Goal: Task Accomplishment & Management: Complete application form

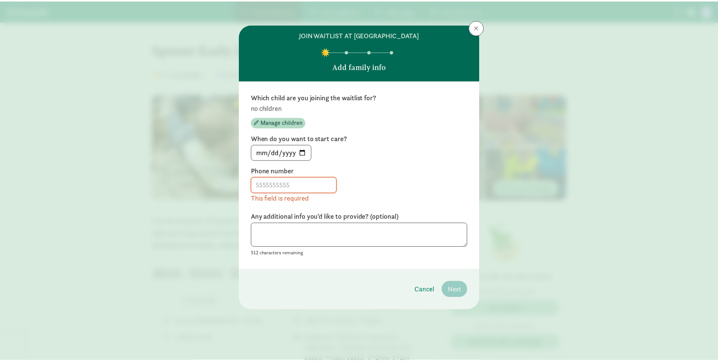
scroll to position [38, 0]
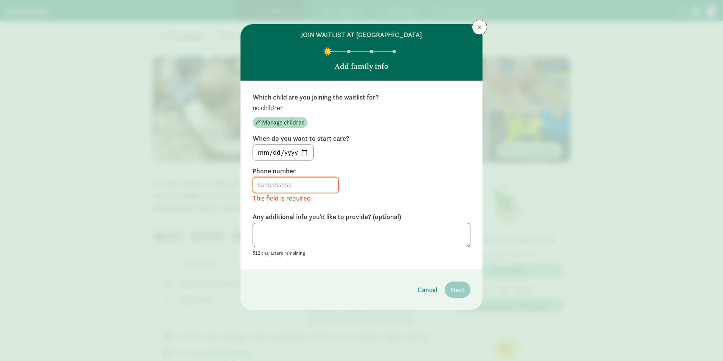
click at [312, 185] on input at bounding box center [295, 184] width 85 height 15
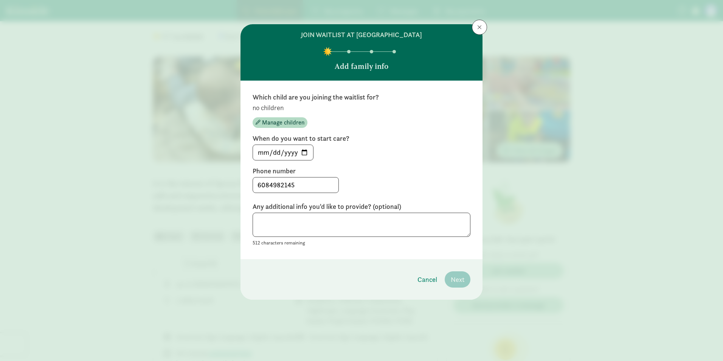
type input "6084982145"
click at [408, 178] on div "6084982145" at bounding box center [362, 185] width 218 height 16
click at [352, 223] on textarea at bounding box center [362, 225] width 218 height 25
type textarea "n"
click at [307, 150] on input "[DATE]" at bounding box center [283, 152] width 60 height 15
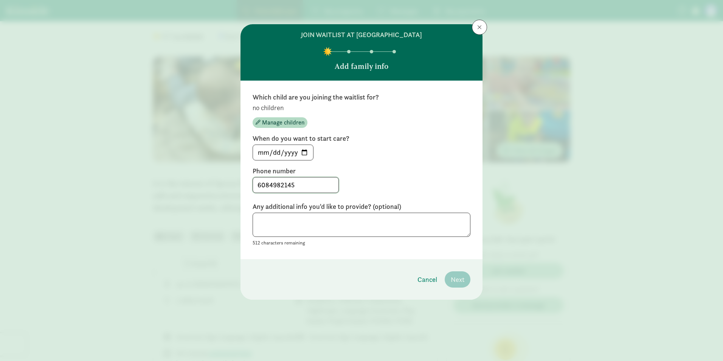
click at [294, 182] on input "6084982145" at bounding box center [295, 184] width 85 height 15
click at [297, 186] on input "5608498214" at bounding box center [295, 184] width 85 height 15
type input "5608498214"
click at [431, 280] on span "Cancel" at bounding box center [428, 279] width 20 height 10
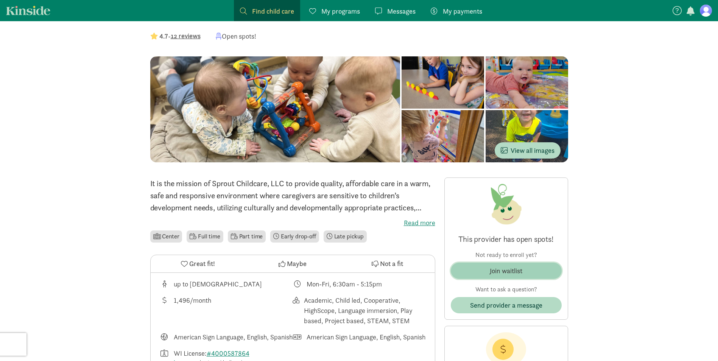
click at [500, 267] on div "Join waitlist" at bounding box center [506, 271] width 33 height 10
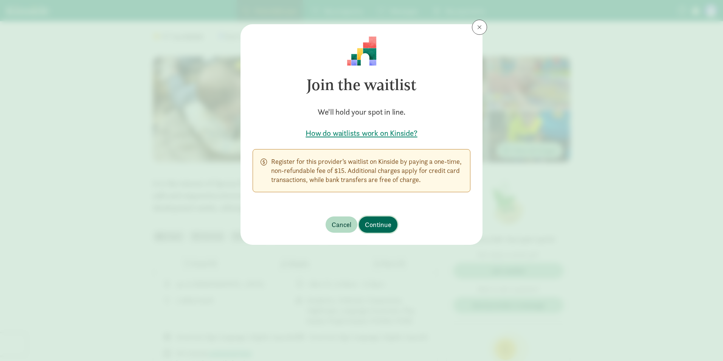
click at [385, 222] on span "Continue" at bounding box center [378, 224] width 26 height 10
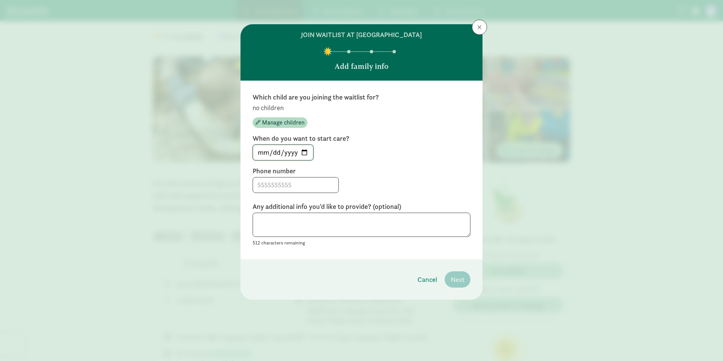
click at [308, 152] on input "[DATE]" at bounding box center [283, 152] width 60 height 15
click at [305, 153] on input "[DATE]" at bounding box center [283, 152] width 60 height 15
click at [304, 152] on input "[DATE]" at bounding box center [283, 152] width 60 height 15
type input "[DATE]"
click at [283, 187] on input at bounding box center [295, 184] width 85 height 15
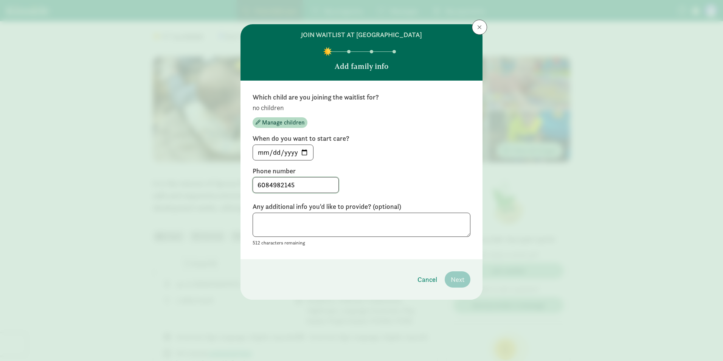
type input "6084982145"
click at [292, 217] on textarea at bounding box center [362, 225] width 218 height 25
click at [271, 107] on p "no children" at bounding box center [362, 107] width 218 height 9
click at [272, 124] on span "Manage children" at bounding box center [283, 122] width 42 height 9
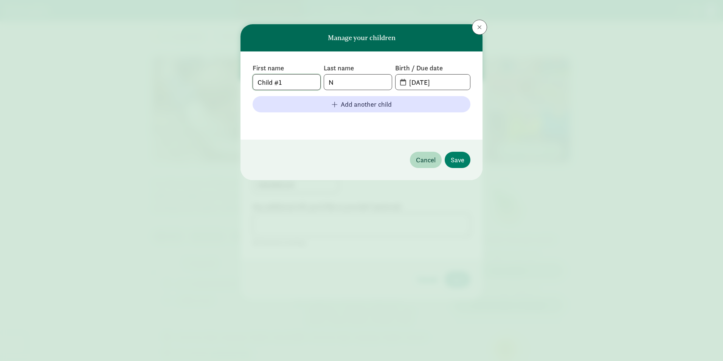
drag, startPoint x: 290, startPoint y: 85, endPoint x: 246, endPoint y: 81, distance: 44.0
click at [246, 81] on div "First name Child #1 Last name N Birth / Due date [DATE] Add another child" at bounding box center [362, 95] width 242 height 88
type input "M"
type input "[PERSON_NAME]"
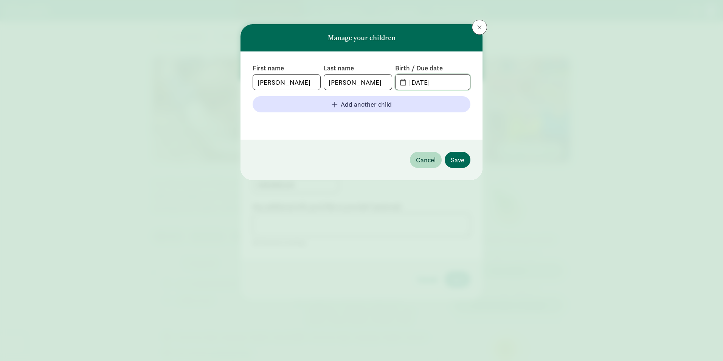
type input "[DATE]"
click at [458, 159] on span "Save" at bounding box center [458, 160] width 14 height 10
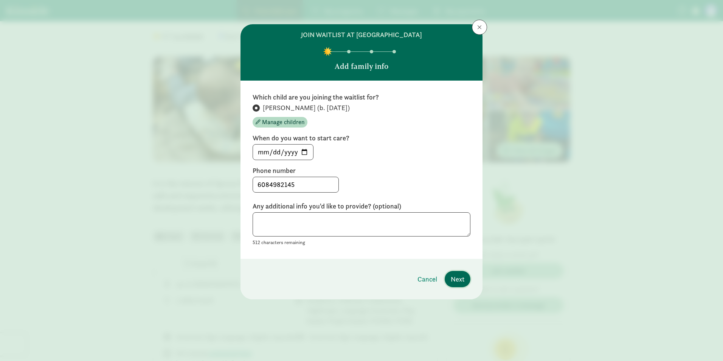
click at [463, 280] on span "Next" at bounding box center [458, 279] width 14 height 10
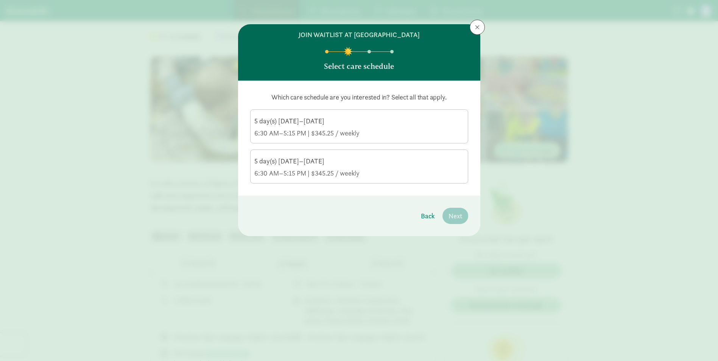
click at [303, 129] on div "6:30 AM–5:15 PM | $345.25 / weekly" at bounding box center [359, 133] width 210 height 9
click at [0, 0] on input "5 day(s) [DATE]–[DATE] 6:30 AM–5:15 PM | $345.25 / weekly" at bounding box center [0, 0] width 0 height 0
click at [310, 163] on div "5 day(s) [DATE]–[DATE]" at bounding box center [359, 161] width 210 height 9
click at [0, 0] on input "5 day(s) [DATE]–[DATE] 6:30 AM–5:15 PM | $345.25 / weekly" at bounding box center [0, 0] width 0 height 0
click at [310, 159] on div "5 day(s) [DATE]–[DATE]" at bounding box center [359, 161] width 210 height 9
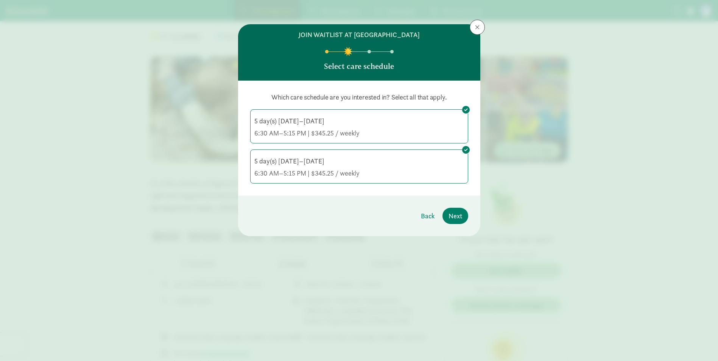
click at [0, 0] on input "5 day(s) [DATE]–[DATE] 6:30 AM–5:15 PM | $345.25 / weekly" at bounding box center [0, 0] width 0 height 0
click at [463, 218] on button "Next" at bounding box center [455, 216] width 26 height 16
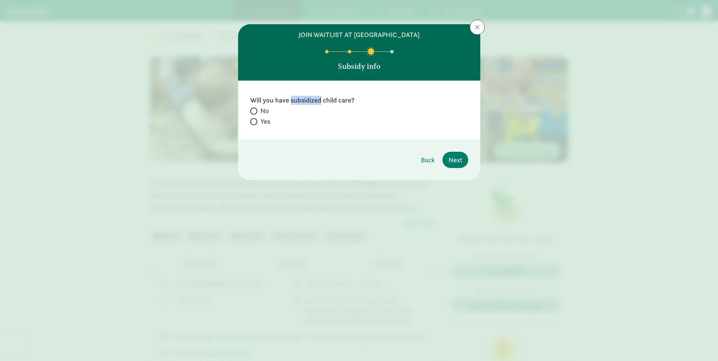
drag, startPoint x: 320, startPoint y: 101, endPoint x: 291, endPoint y: 103, distance: 29.2
click at [291, 103] on label "Will you have subsidized child care?" at bounding box center [359, 100] width 218 height 9
drag, startPoint x: 291, startPoint y: 103, endPoint x: 303, endPoint y: 100, distance: 12.1
copy label "subsidized"
click at [307, 99] on label "Will you have subsidized child care?" at bounding box center [359, 100] width 218 height 9
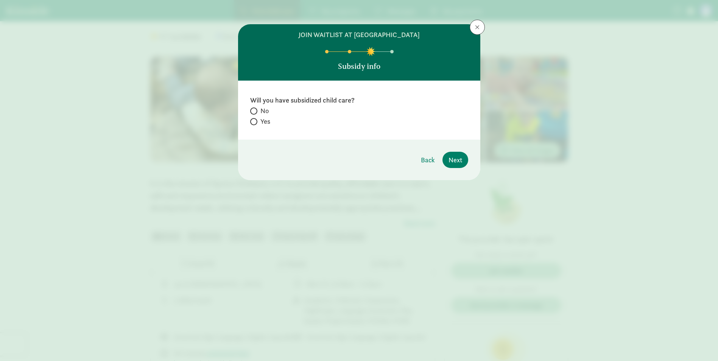
click at [267, 109] on span "No" at bounding box center [264, 110] width 8 height 9
click at [255, 109] on input "No" at bounding box center [252, 111] width 5 height 5
radio input "true"
click at [463, 158] on button "Next" at bounding box center [455, 160] width 26 height 16
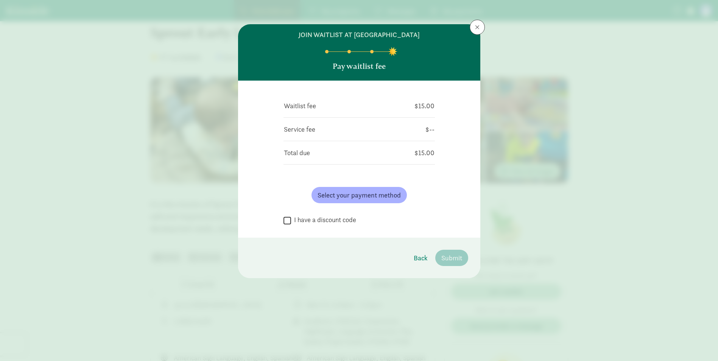
scroll to position [0, 0]
